Goal: Information Seeking & Learning: Learn about a topic

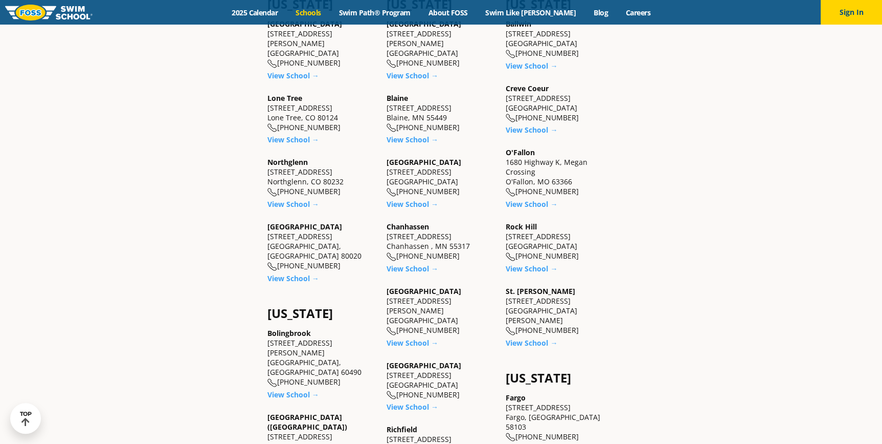
scroll to position [440, 0]
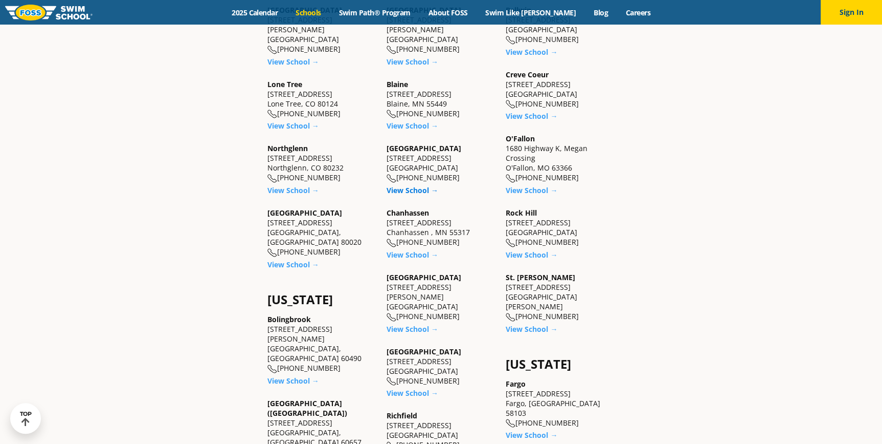
click at [412, 192] on link "View School →" at bounding box center [413, 190] width 52 height 10
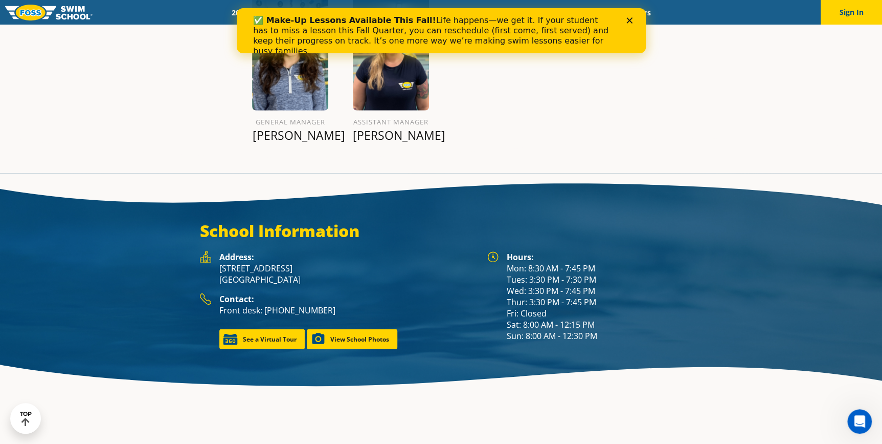
click at [631, 12] on div "✅ Make-Up Lessons Available This Fall! Life happens—we get it. If your student …" at bounding box center [440, 35] width 409 height 47
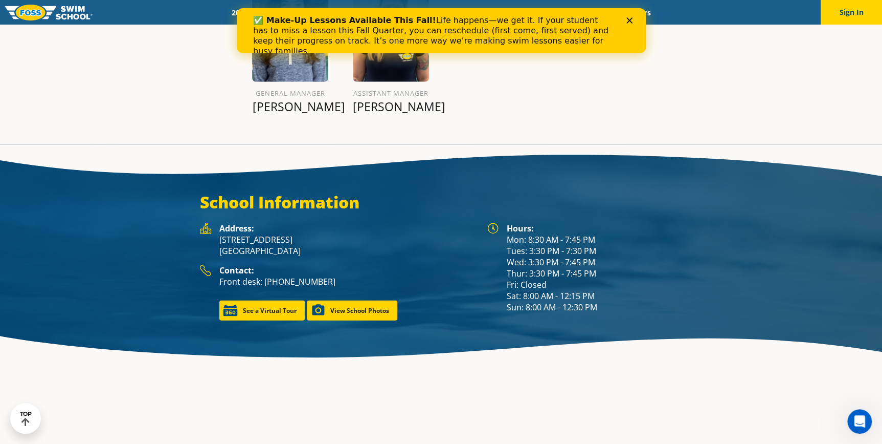
click at [633, 19] on div "Close" at bounding box center [631, 20] width 10 height 6
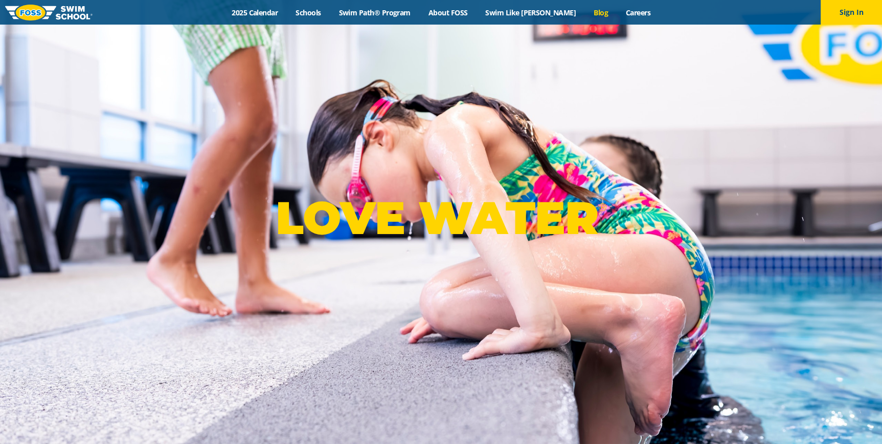
click at [585, 8] on link "Blog" at bounding box center [601, 13] width 32 height 10
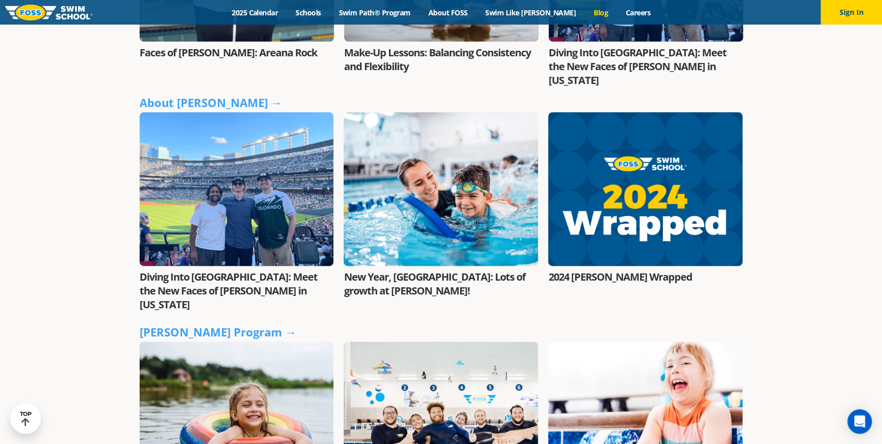
scroll to position [512, 0]
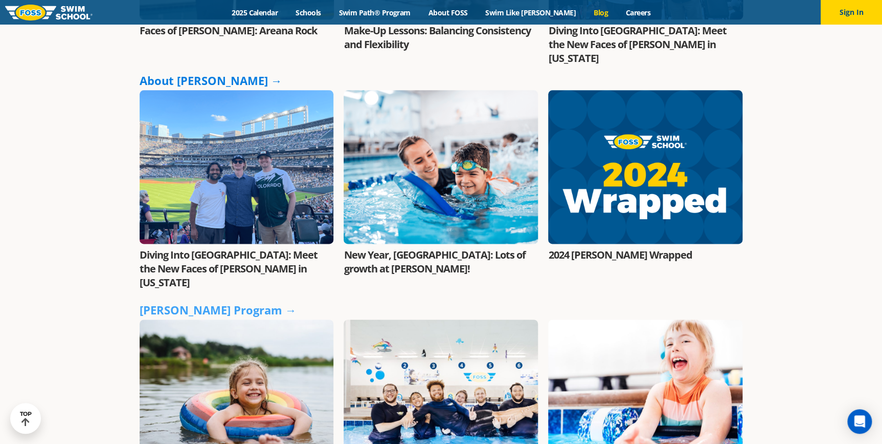
click at [179, 73] on link "About FOSS →" at bounding box center [211, 80] width 143 height 15
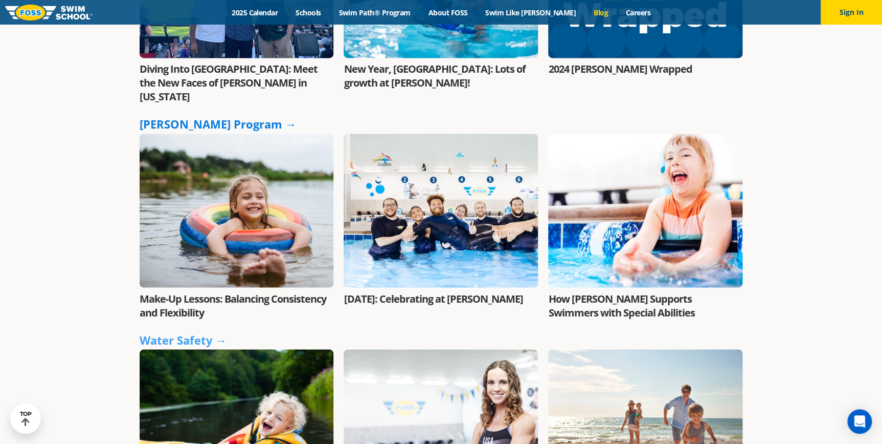
click at [210, 116] on link "FOSS Program →" at bounding box center [218, 123] width 157 height 15
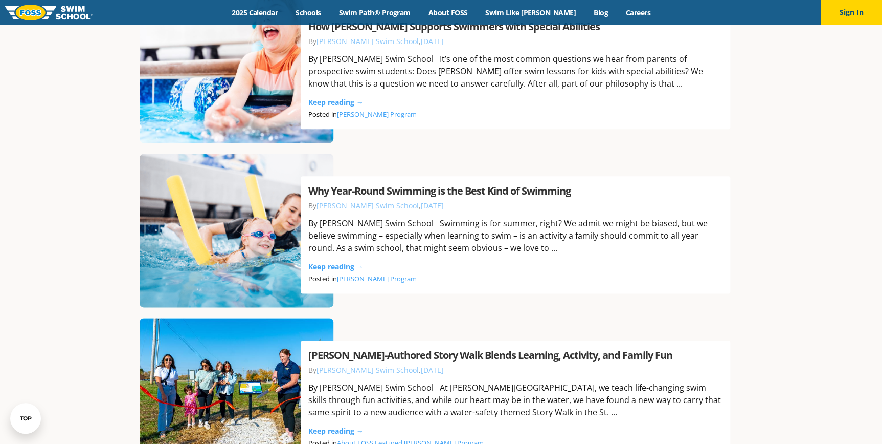
scroll to position [512, 0]
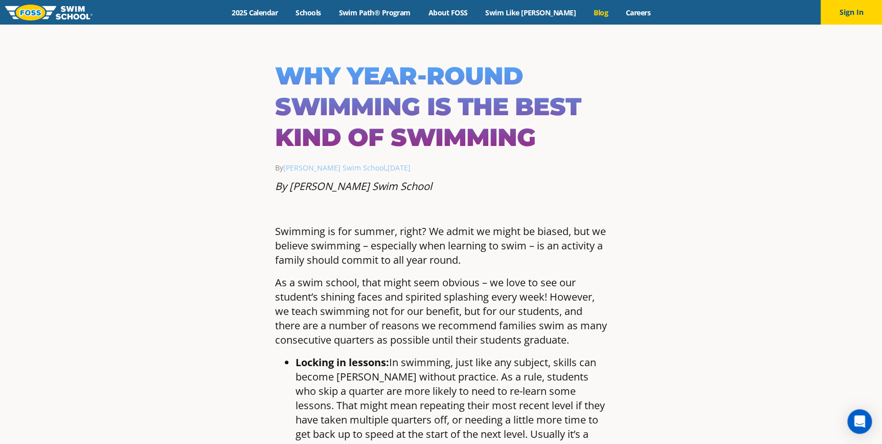
click at [589, 16] on link "Blog" at bounding box center [601, 13] width 32 height 10
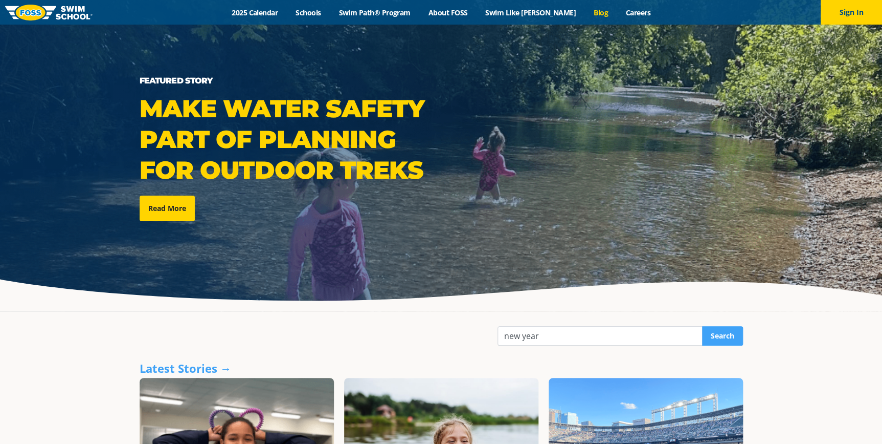
type input "new year"
click at [702, 326] on input "Search" at bounding box center [722, 335] width 41 height 19
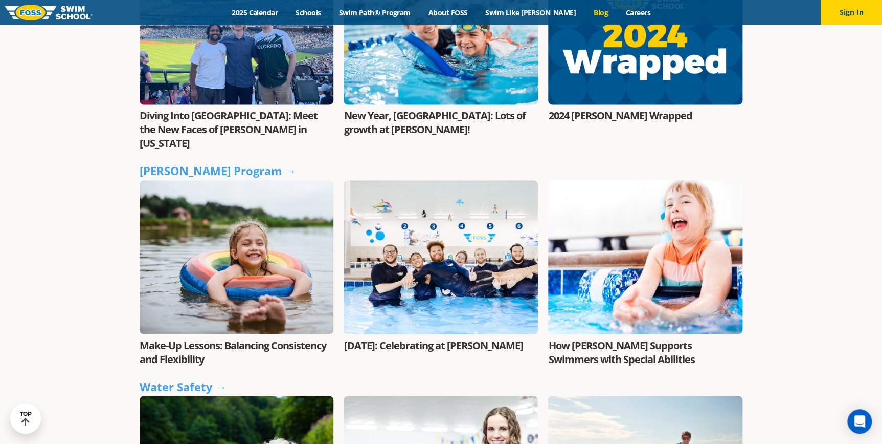
scroll to position [837, 0]
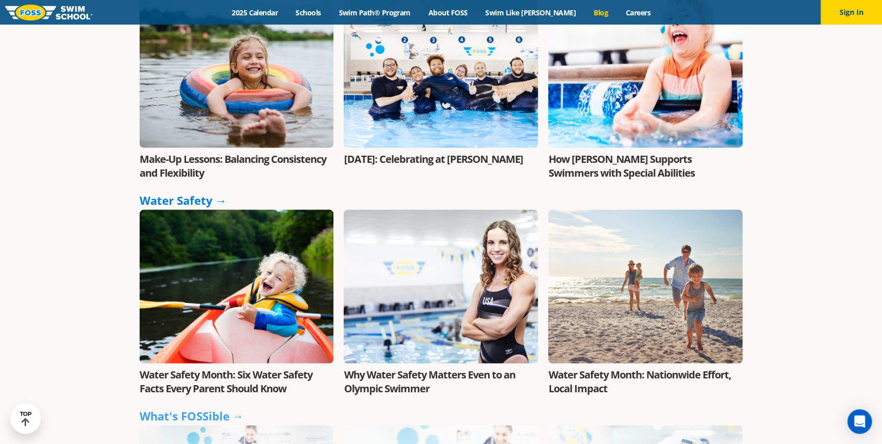
click at [182, 192] on link "Water Safety →" at bounding box center [183, 199] width 87 height 15
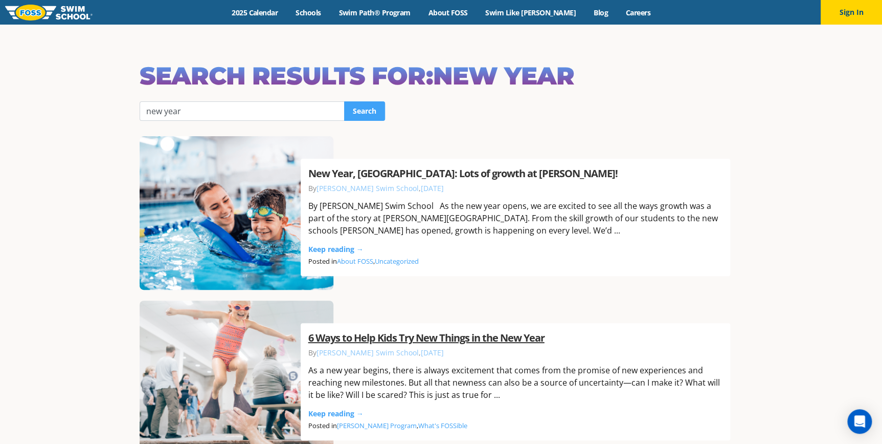
click at [506, 339] on link "6 Ways to Help Kids Try New Things in the New Year" at bounding box center [426, 337] width 236 height 14
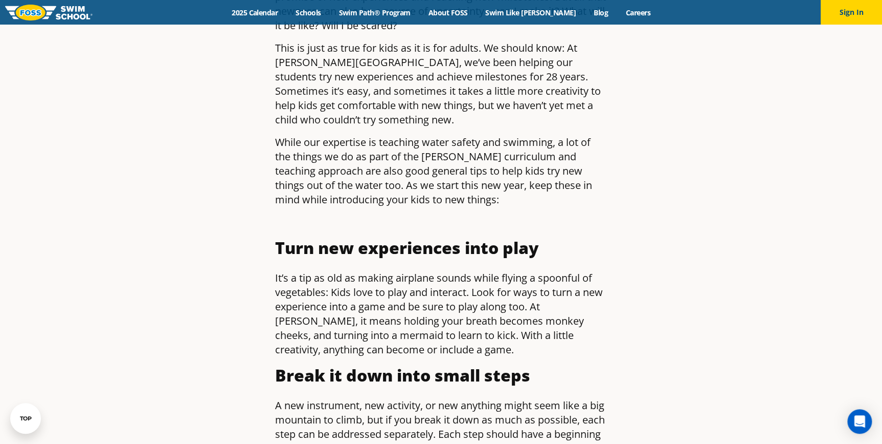
scroll to position [697, 0]
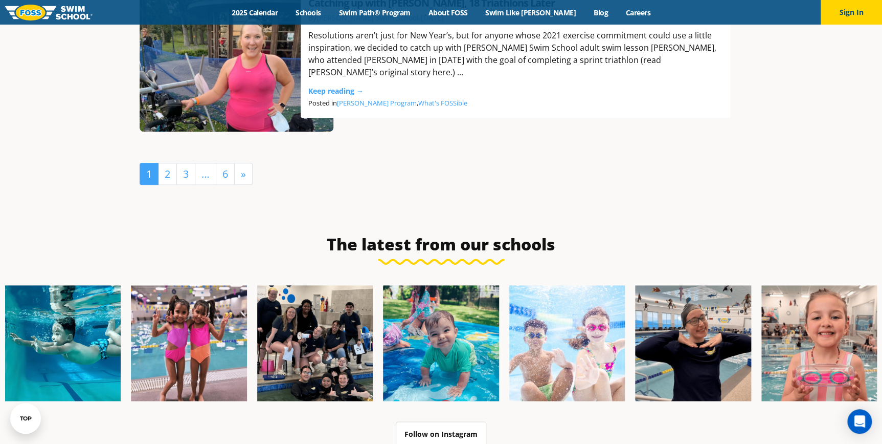
scroll to position [2465, 0]
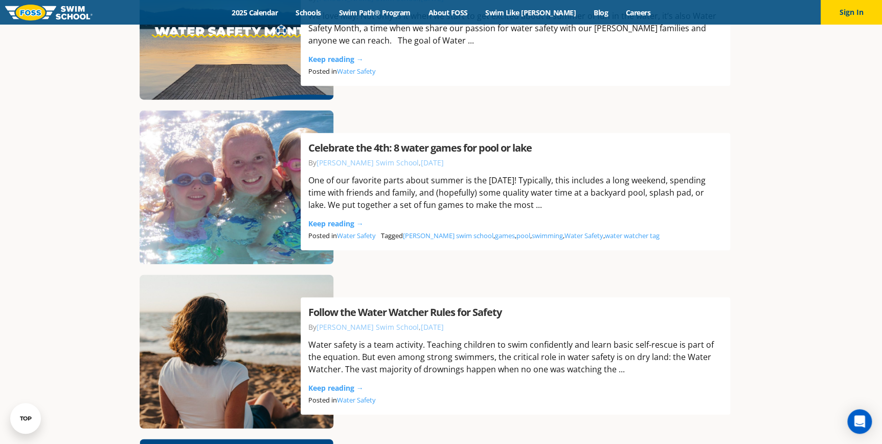
scroll to position [1162, 0]
